Goal: Information Seeking & Learning: Compare options

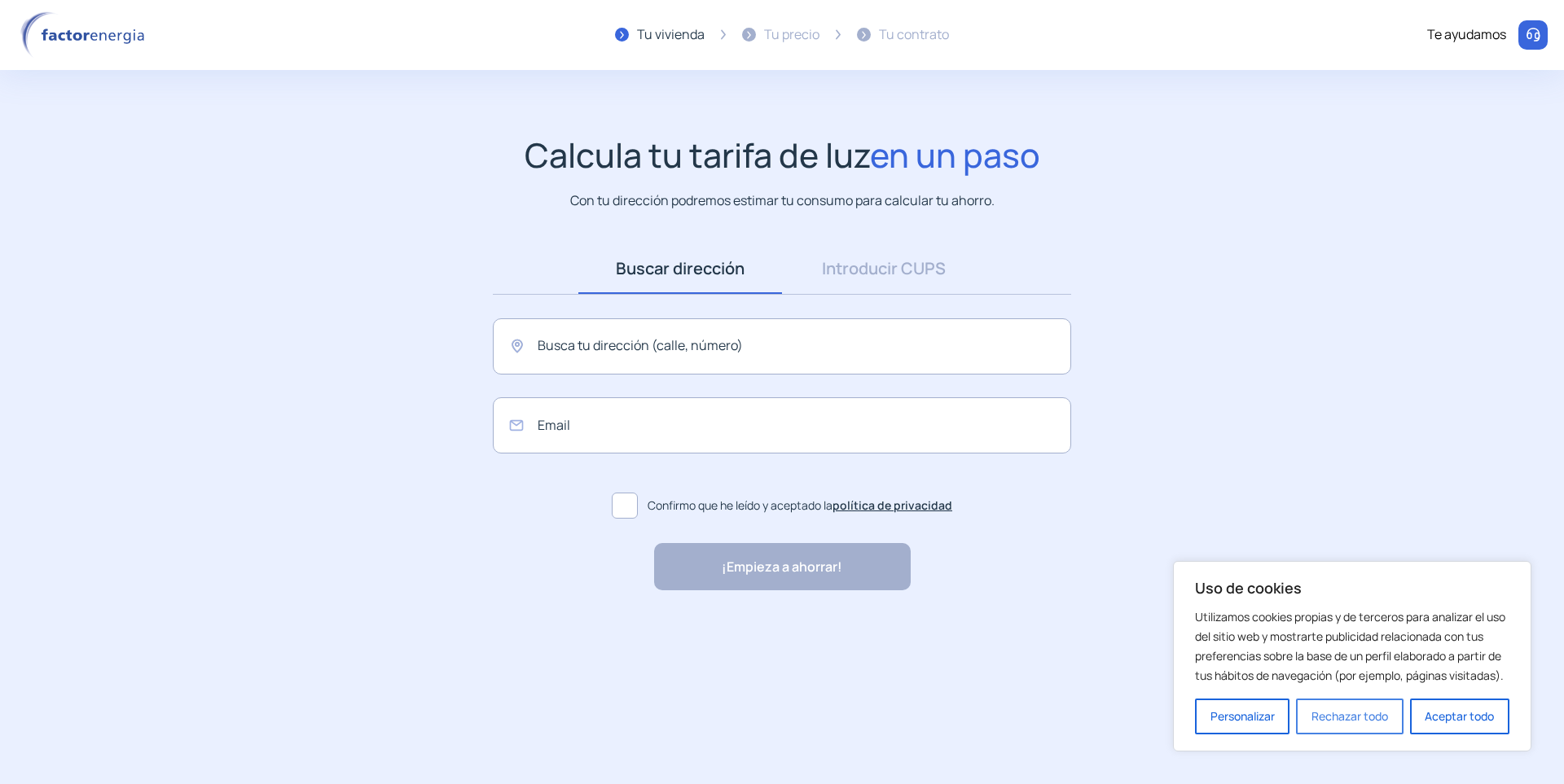
click at [1385, 721] on button "Rechazar todo" at bounding box center [1349, 716] width 107 height 36
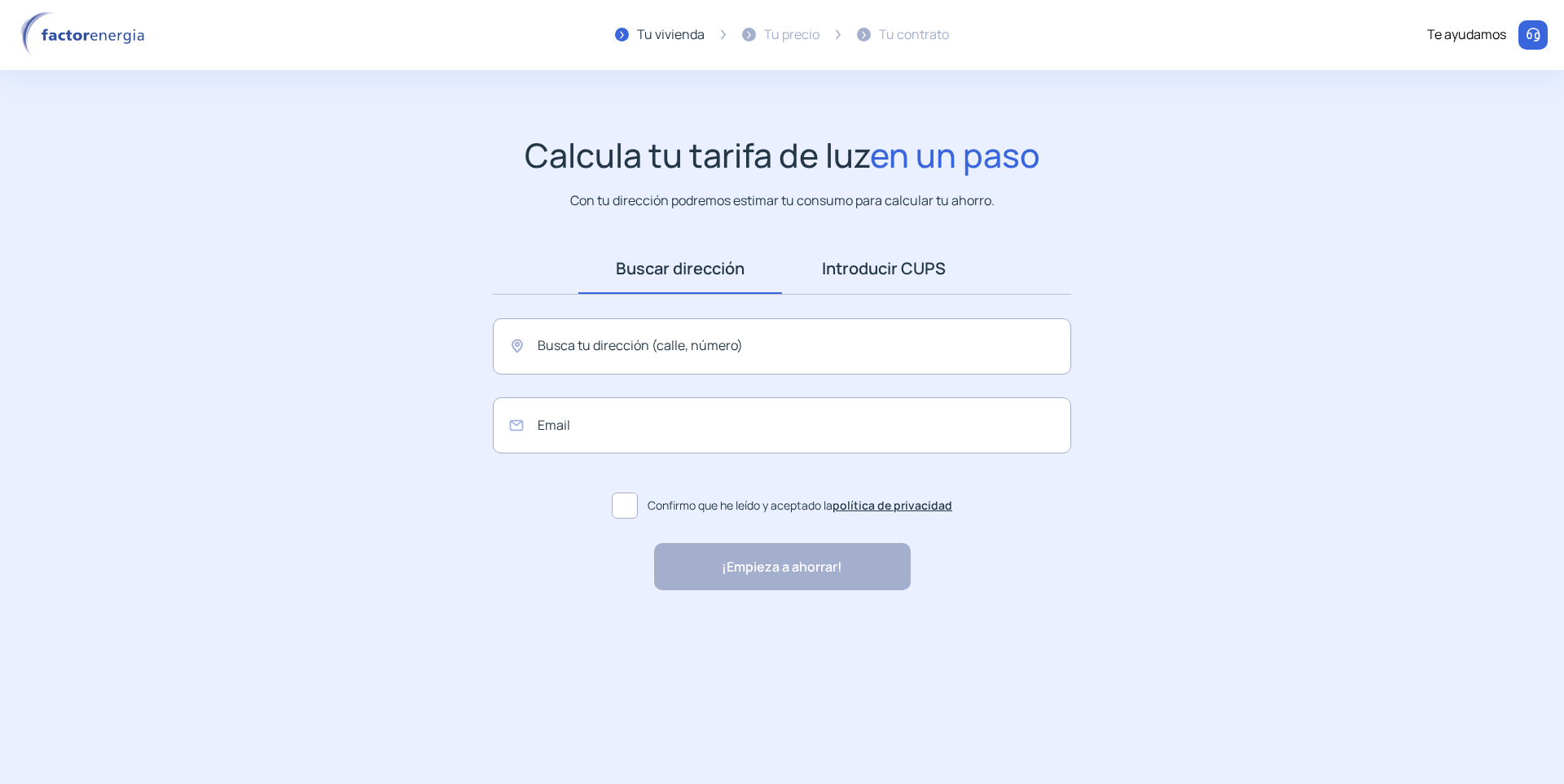
click at [881, 271] on link "Introducir CUPS" at bounding box center [883, 269] width 204 height 51
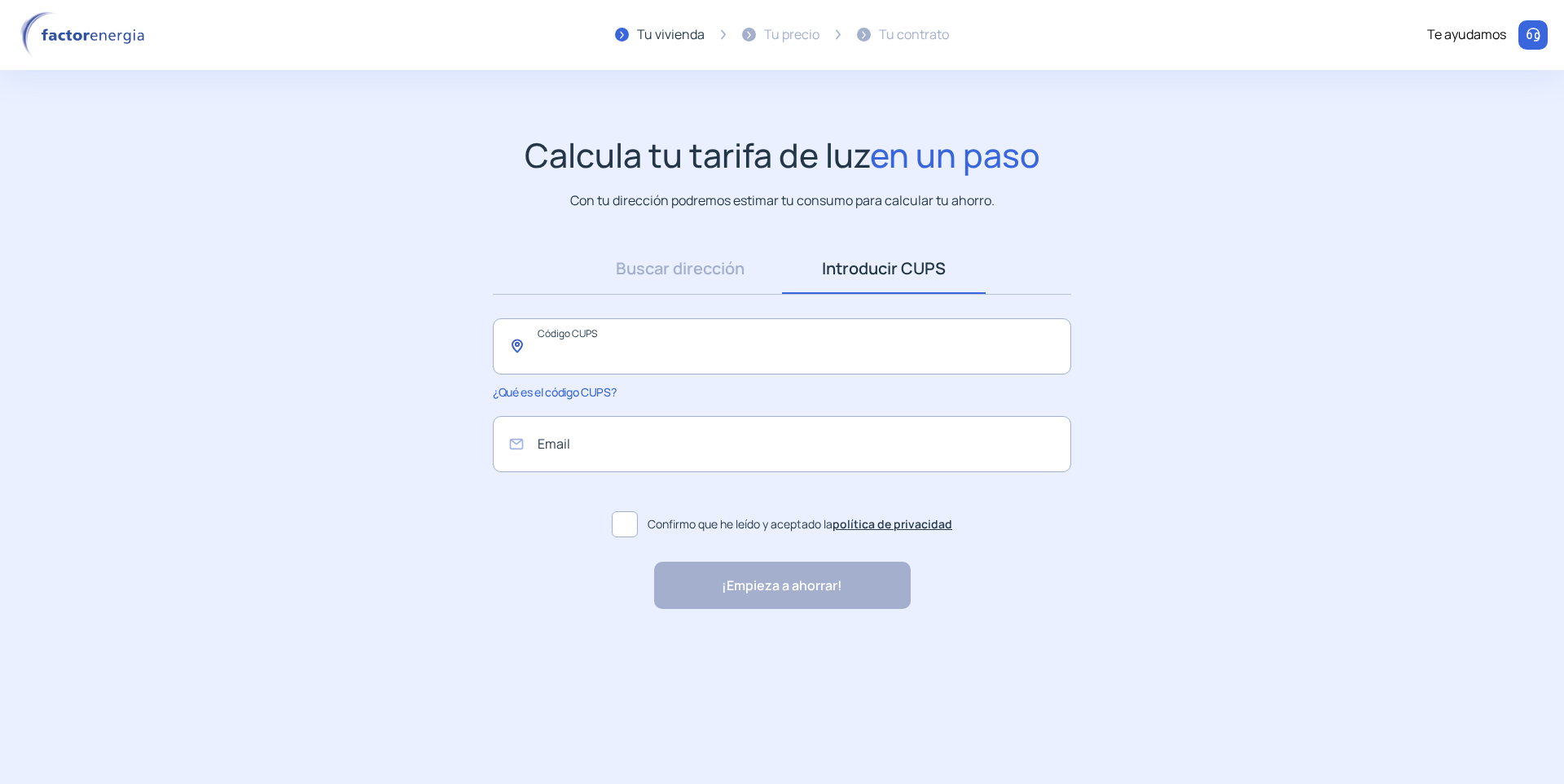
click at [608, 354] on input "text" at bounding box center [782, 346] width 579 height 56
type input "**********"
click at [631, 452] on input "email" at bounding box center [782, 444] width 579 height 56
type input "**********"
click at [627, 535] on span at bounding box center [624, 524] width 26 height 26
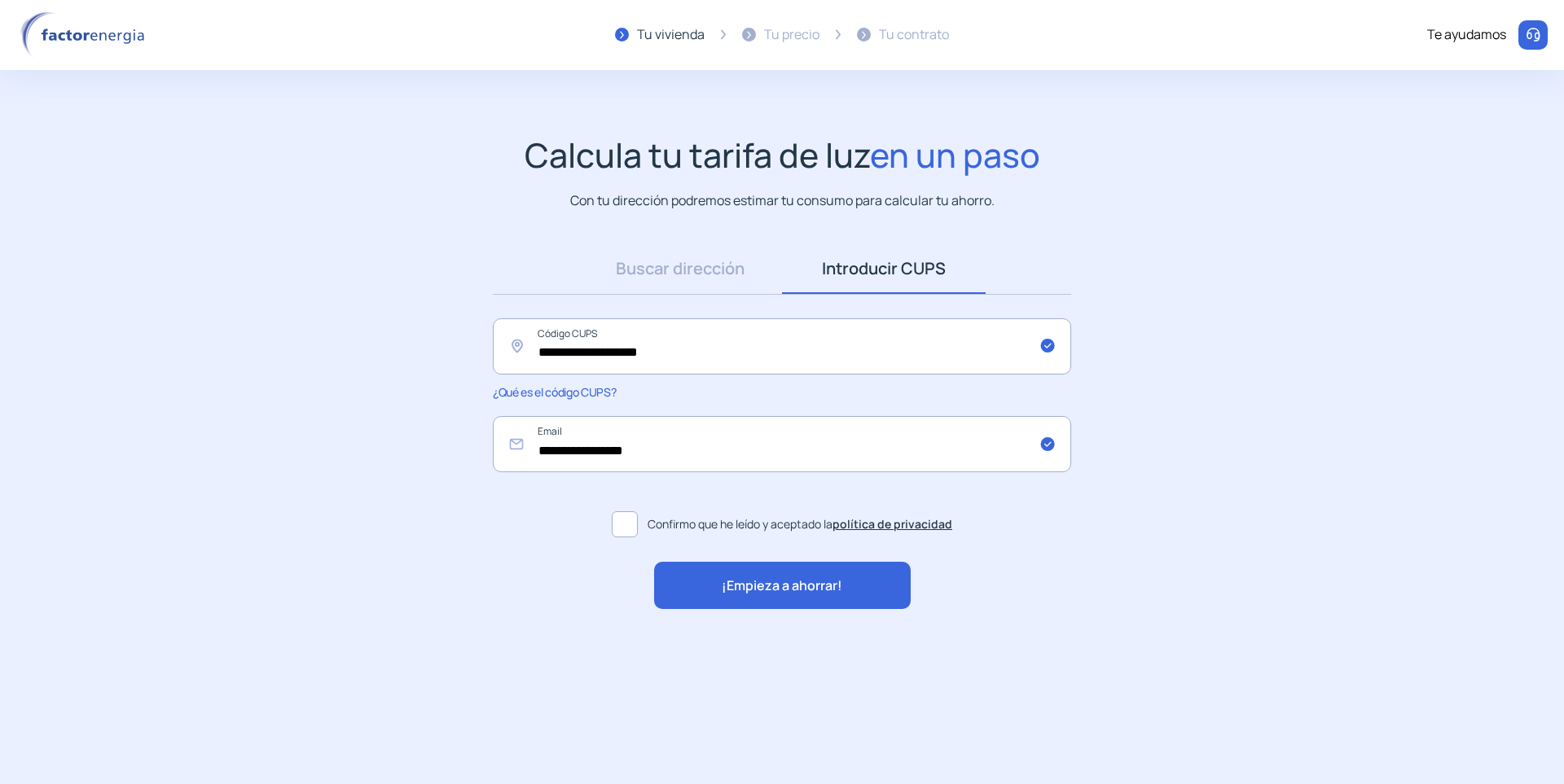
click at [801, 589] on span "¡Empieza a ahorrar!" at bounding box center [782, 586] width 120 height 21
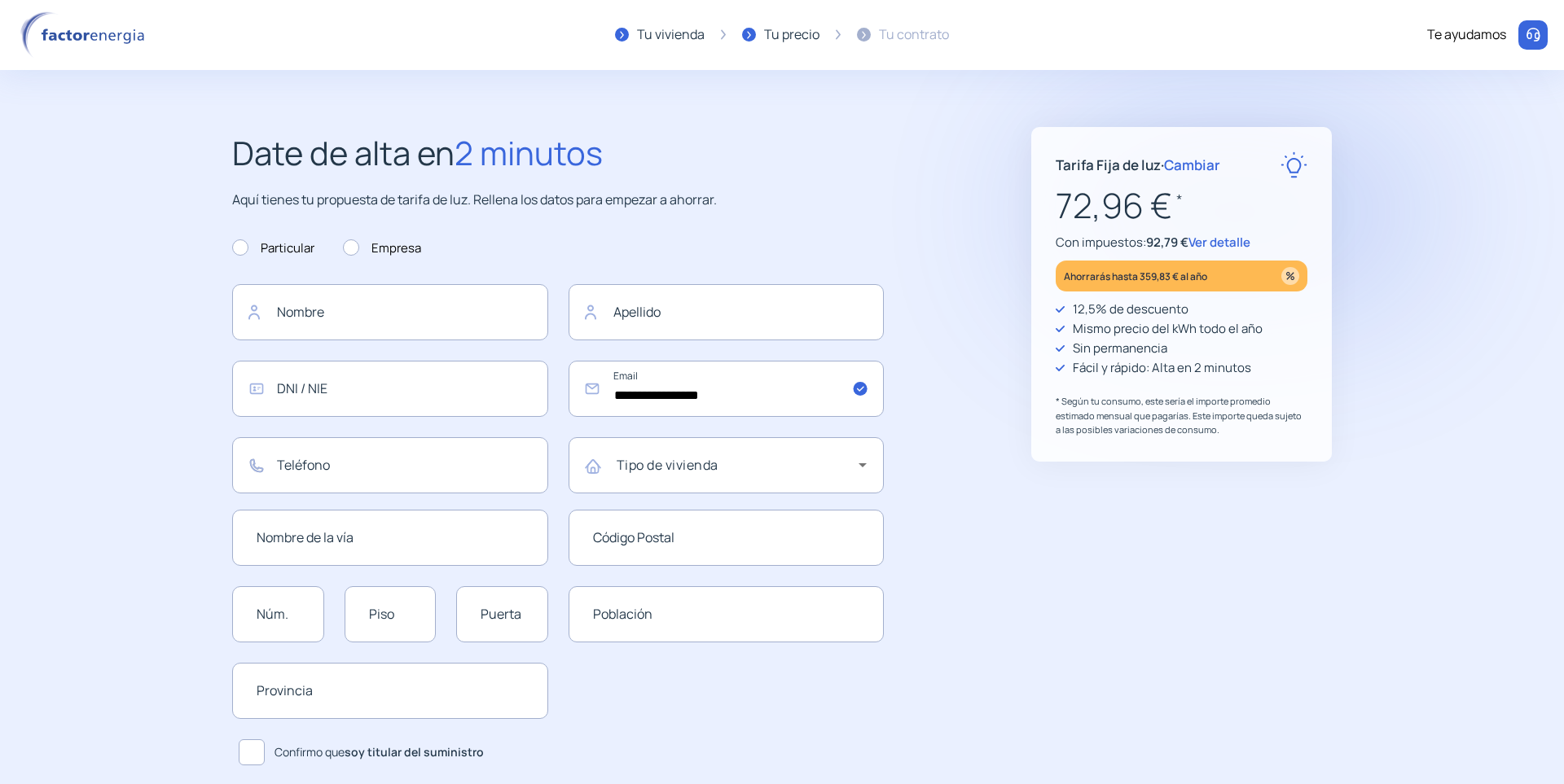
click at [1222, 241] on span "Ver detalle" at bounding box center [1219, 242] width 62 height 17
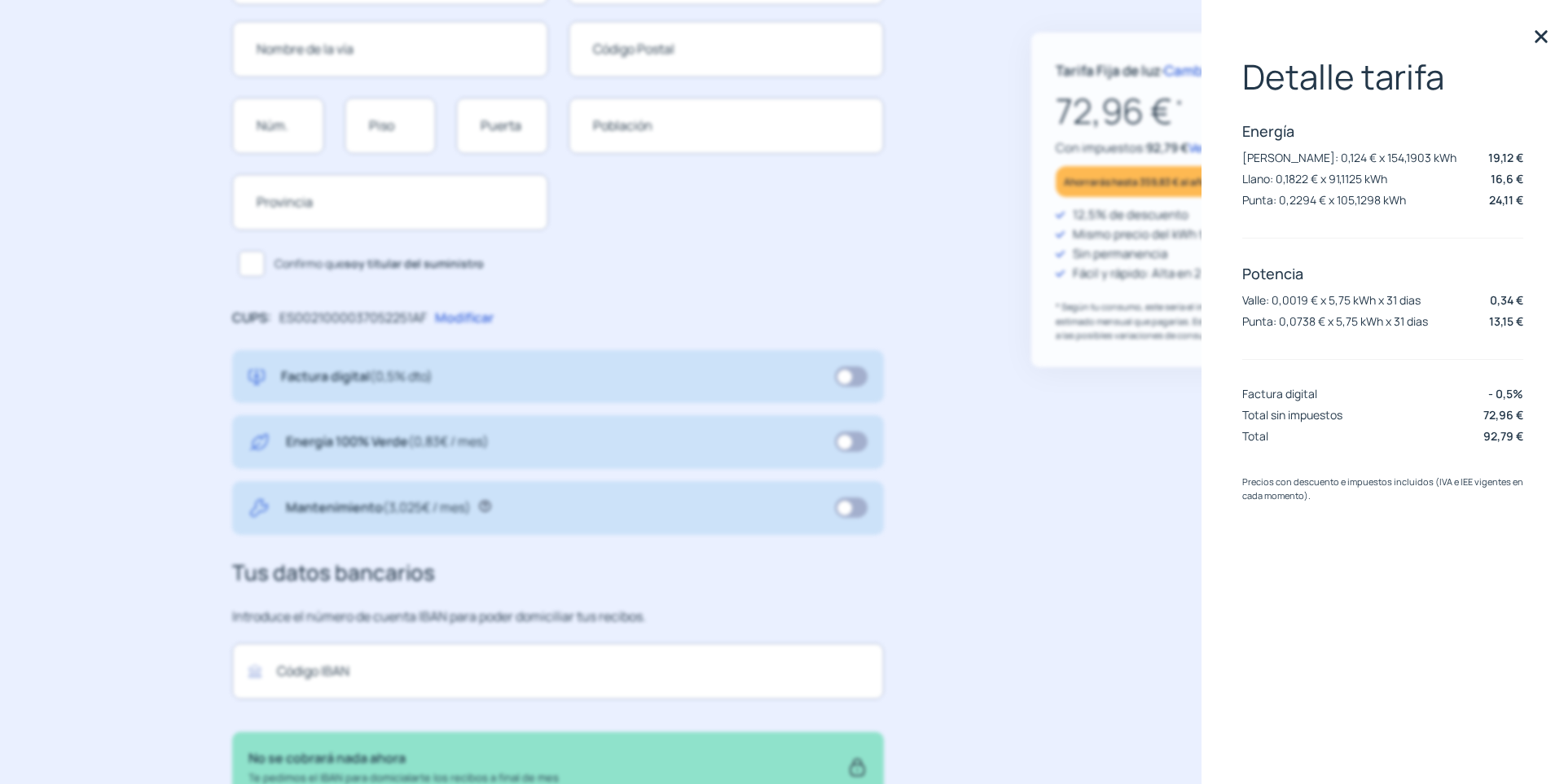
scroll to position [244, 0]
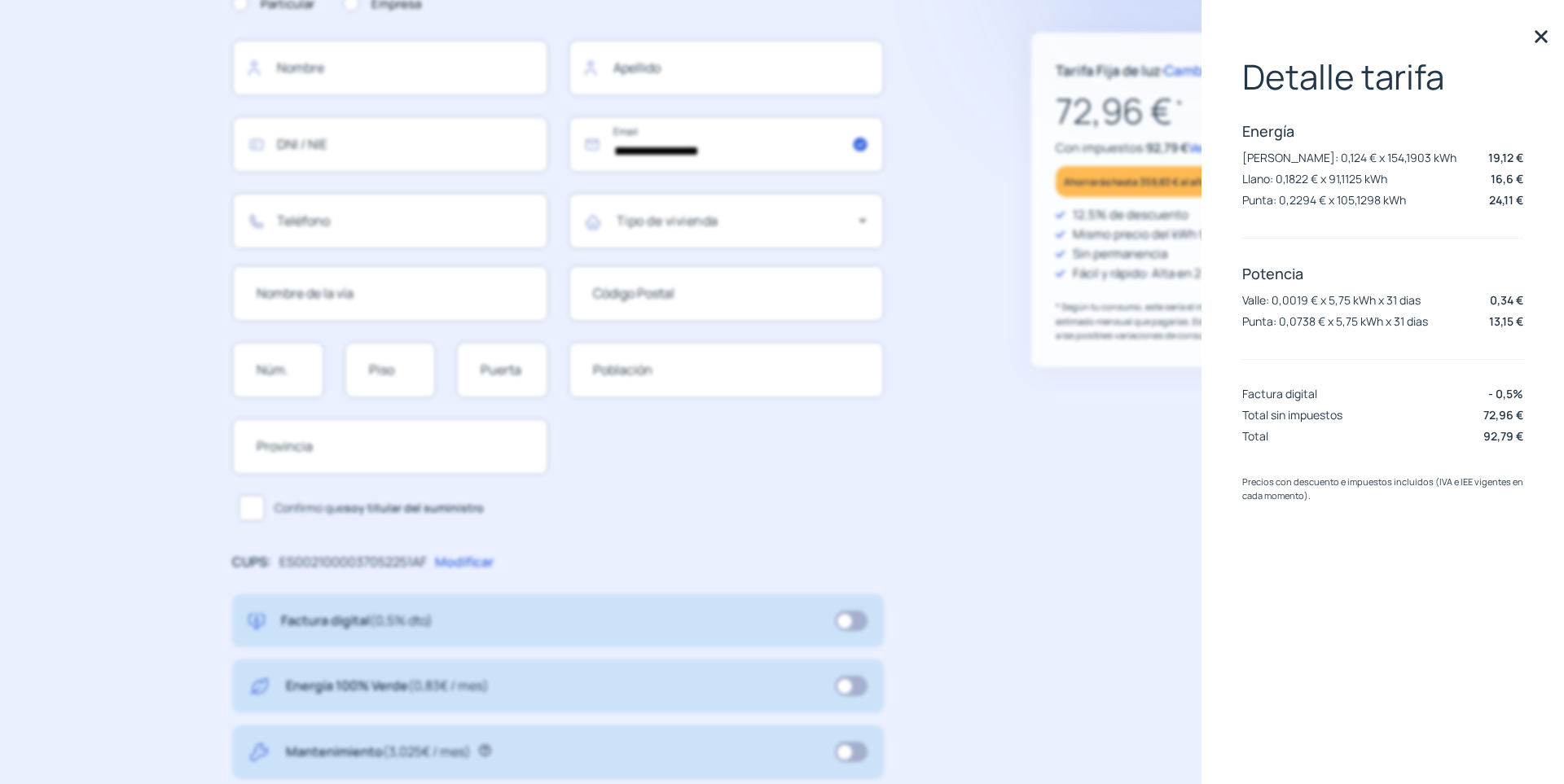
click at [1543, 37] on img at bounding box center [1540, 36] width 25 height 25
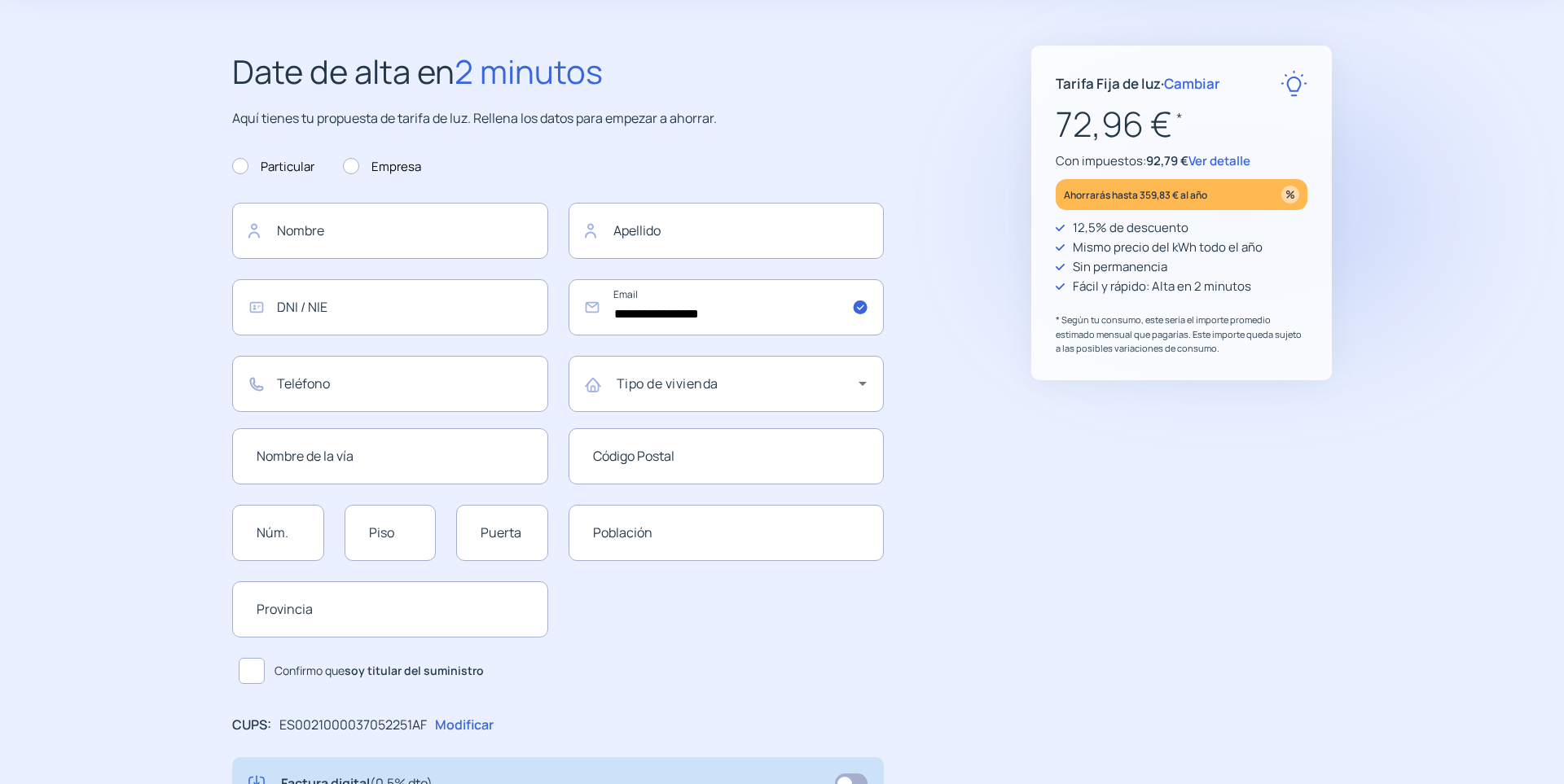
scroll to position [0, 0]
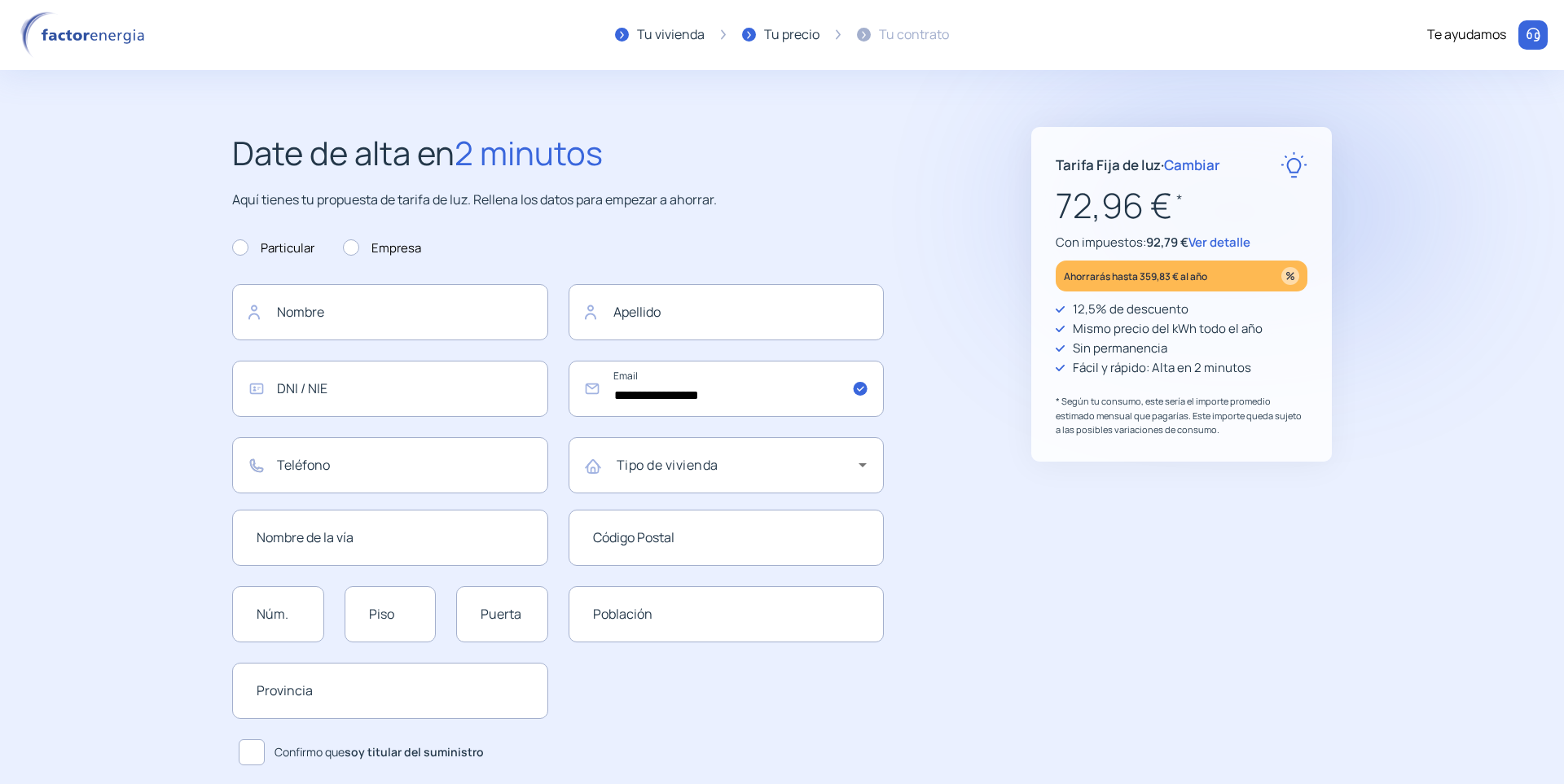
click at [46, 33] on img at bounding box center [85, 35] width 139 height 47
